Goal: Check status: Check status

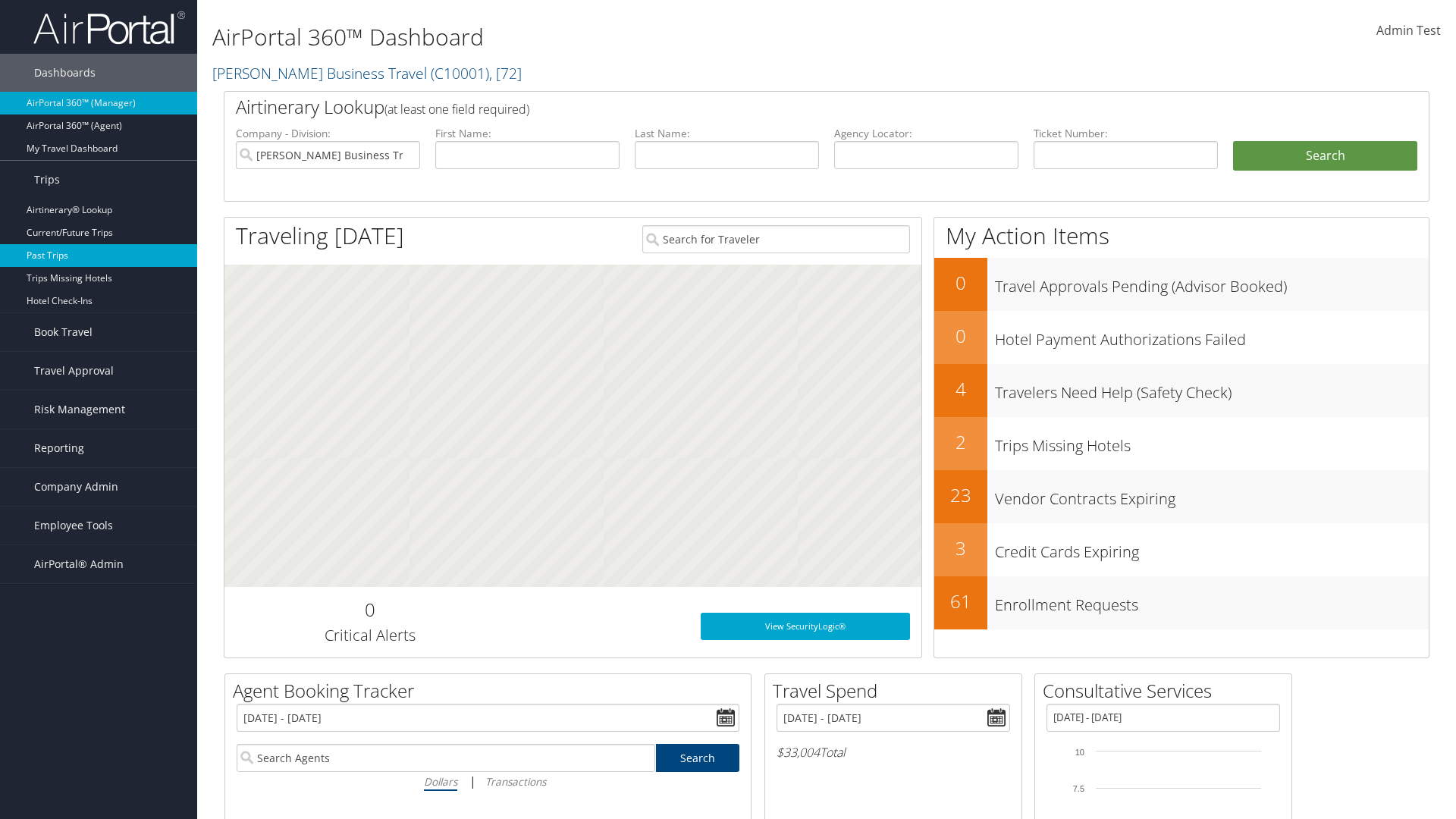
click at [99, 256] on link "Past Trips" at bounding box center [99, 256] width 197 height 23
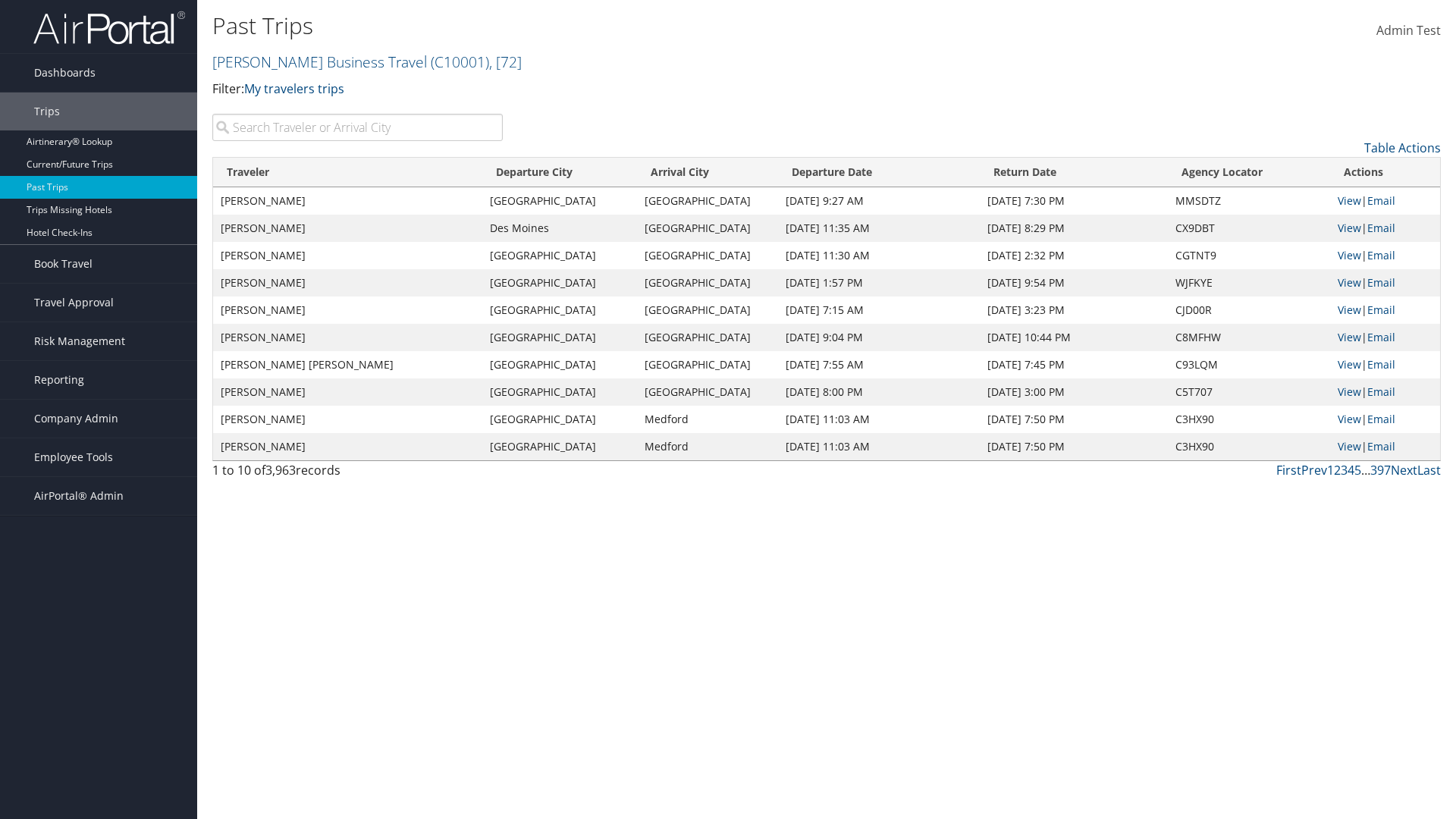
click at [357, 127] on input "search" at bounding box center [358, 127] width 290 height 27
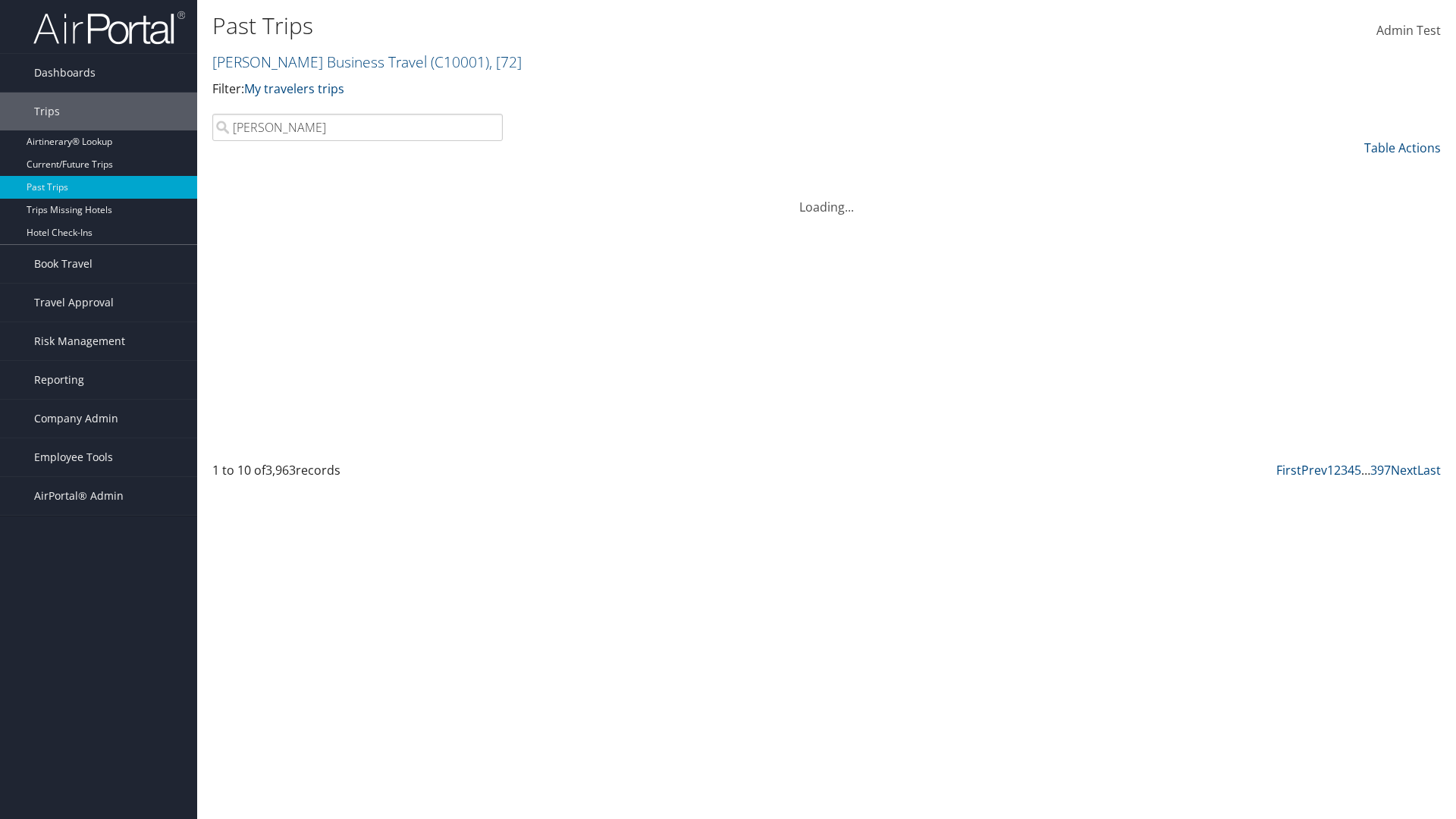
type input "[PERSON_NAME]"
click at [357, 127] on input "search" at bounding box center [358, 127] width 290 height 27
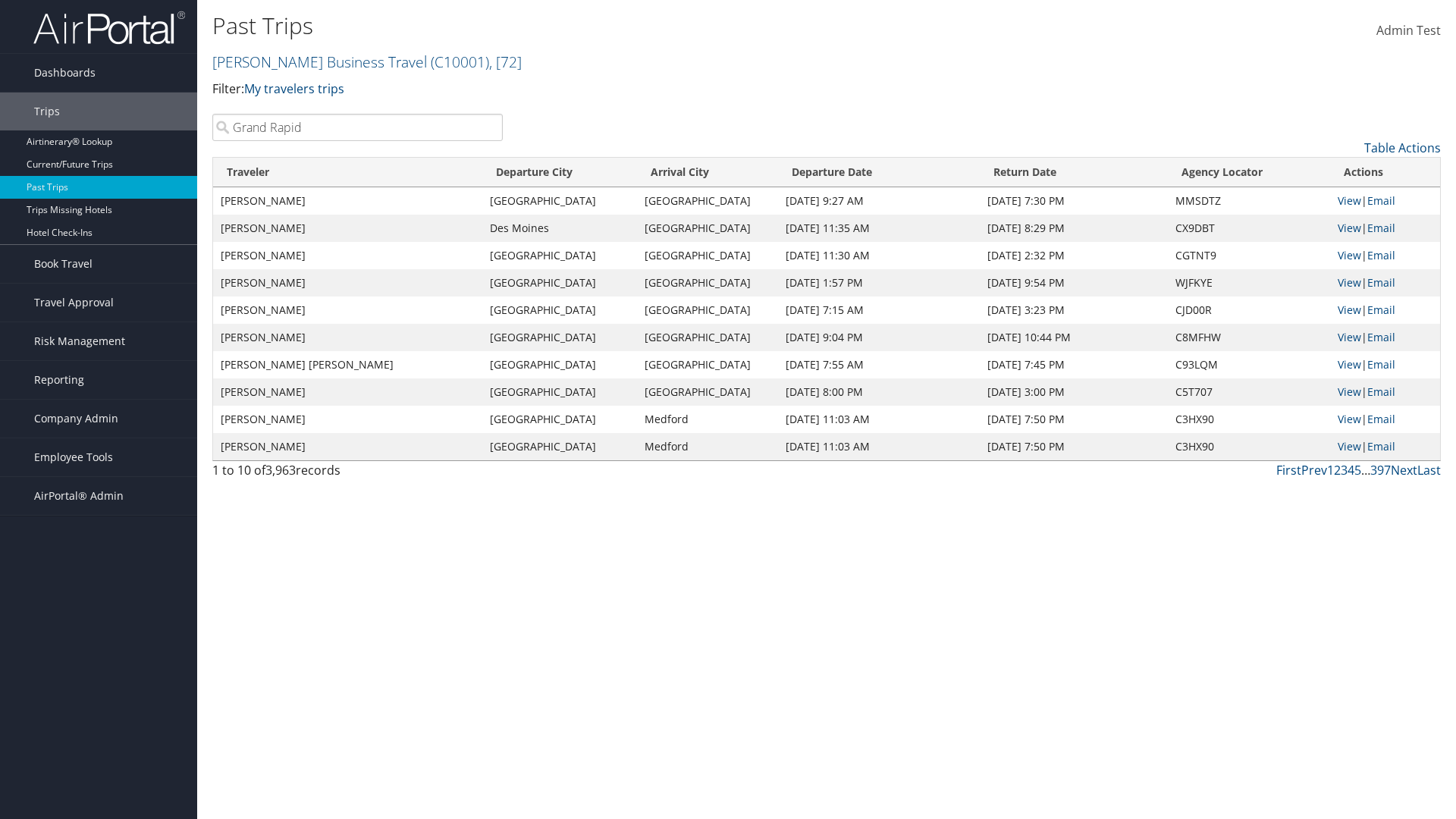
type input "[GEOGRAPHIC_DATA]"
